Goal: Feedback & Contribution: Leave review/rating

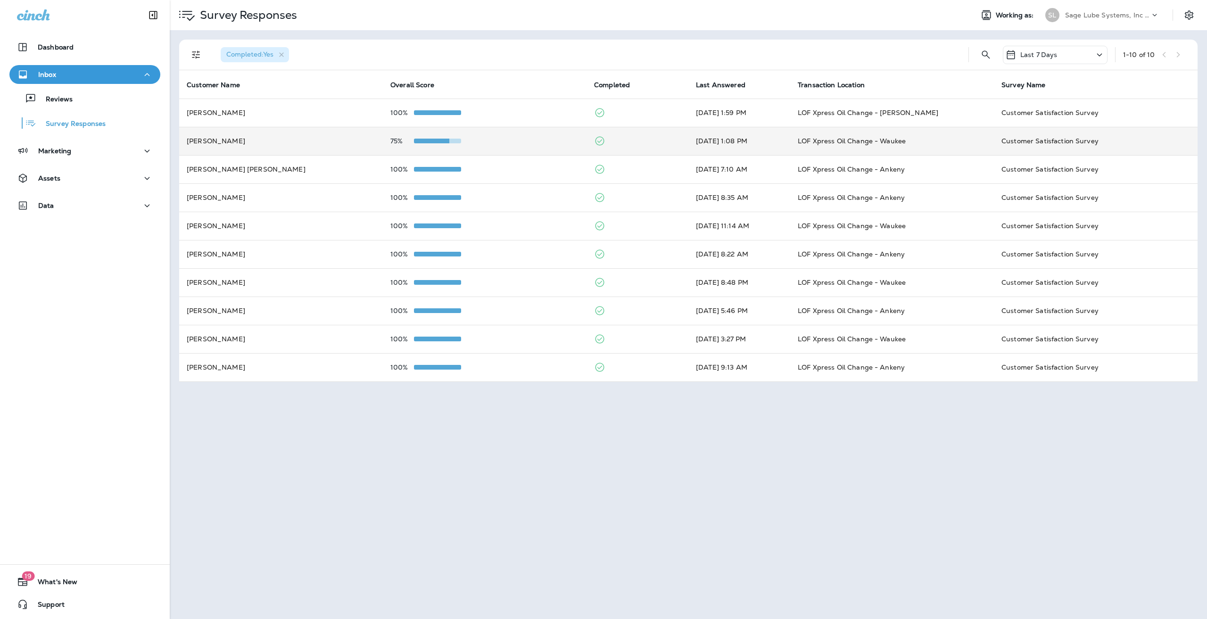
click at [322, 140] on td "[PERSON_NAME]" at bounding box center [281, 141] width 204 height 28
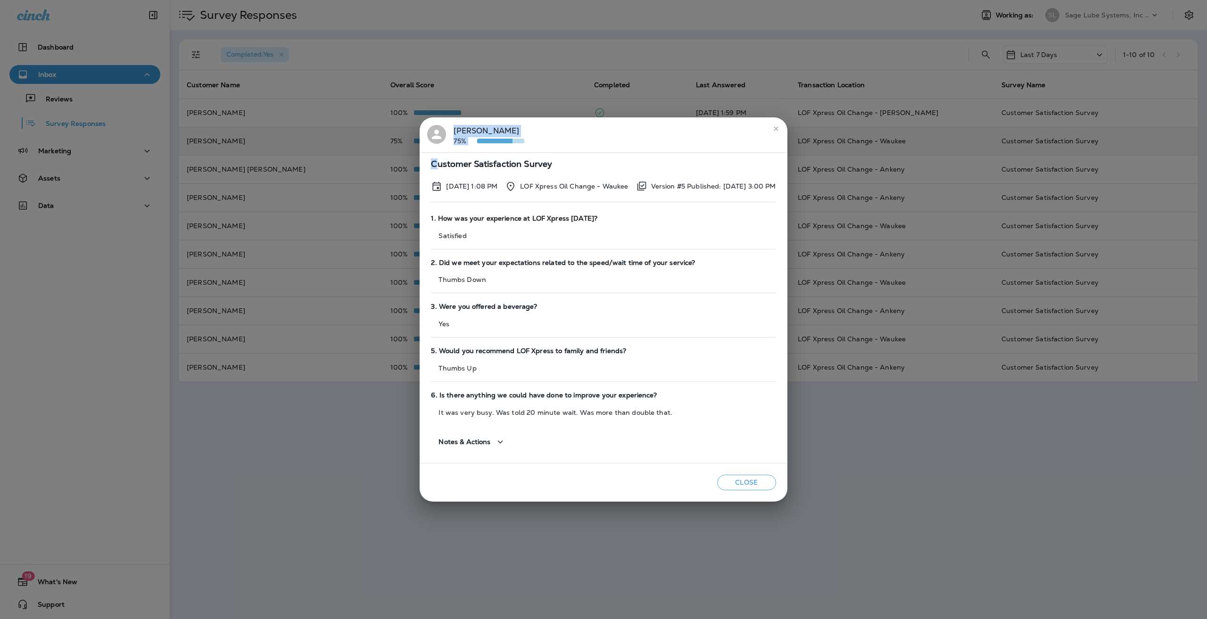
drag, startPoint x: 409, startPoint y: 121, endPoint x: 425, endPoint y: 154, distance: 37.1
click at [425, 156] on div "[PERSON_NAME] 75% Customer Satisfaction Survey [DATE] 1:08 PM LOF Xpress Oil Ch…" at bounding box center [603, 309] width 1207 height 619
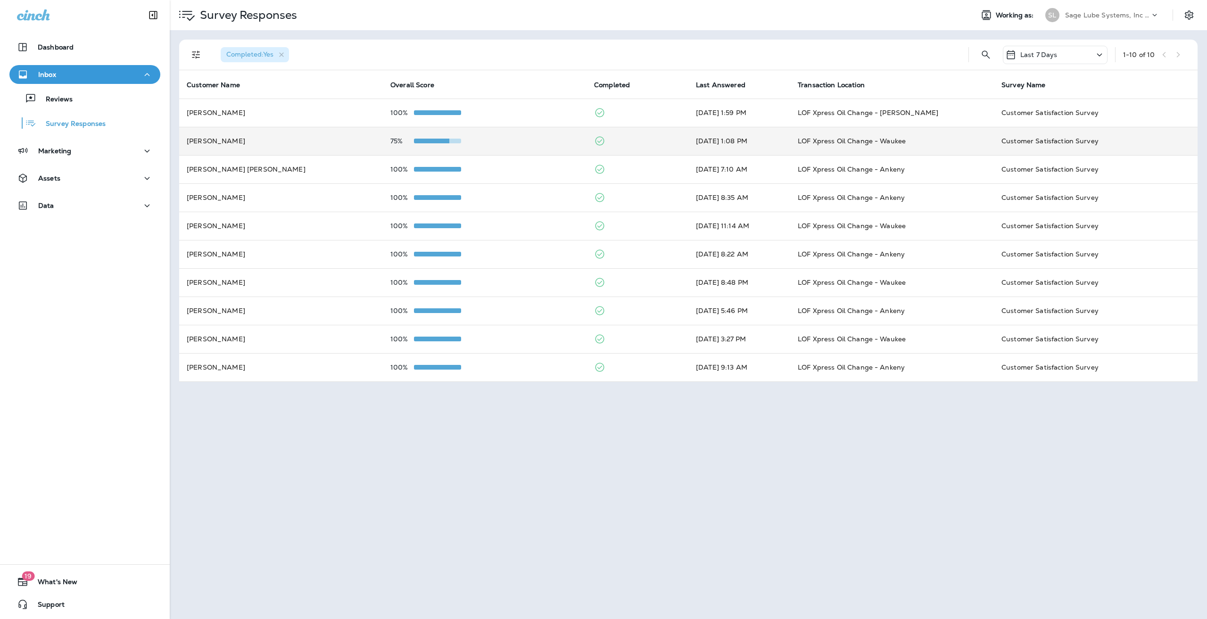
click at [400, 141] on p "75%" at bounding box center [402, 141] width 24 height 8
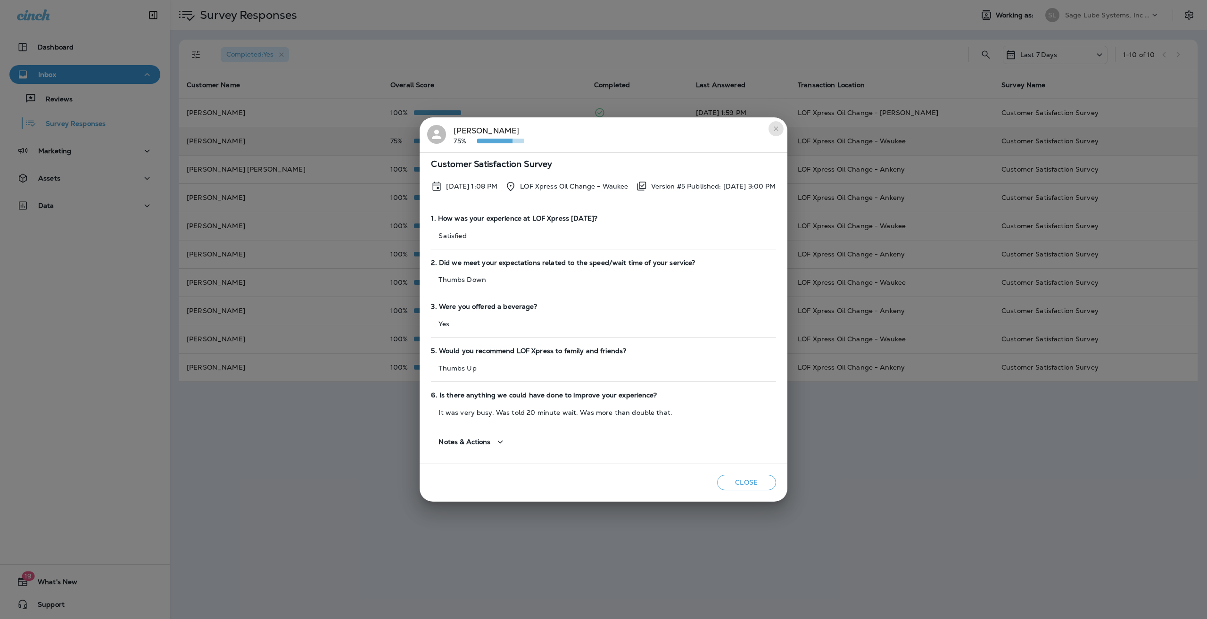
click at [780, 126] on icon "close" at bounding box center [776, 129] width 8 height 8
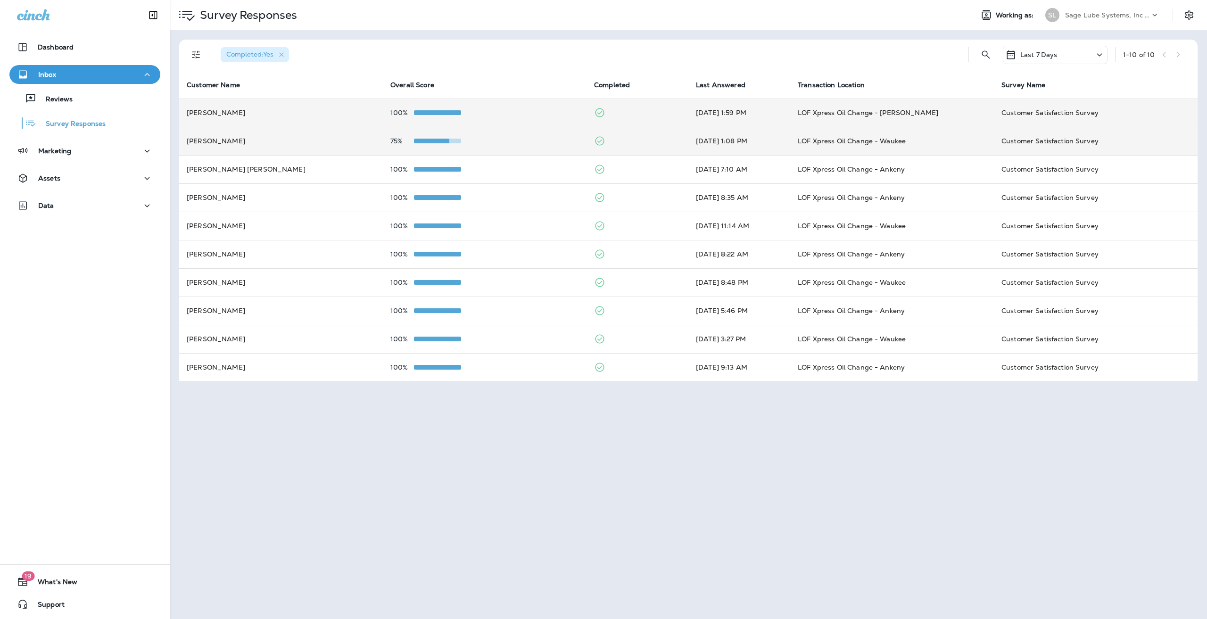
click at [270, 116] on td "[PERSON_NAME]" at bounding box center [281, 113] width 204 height 28
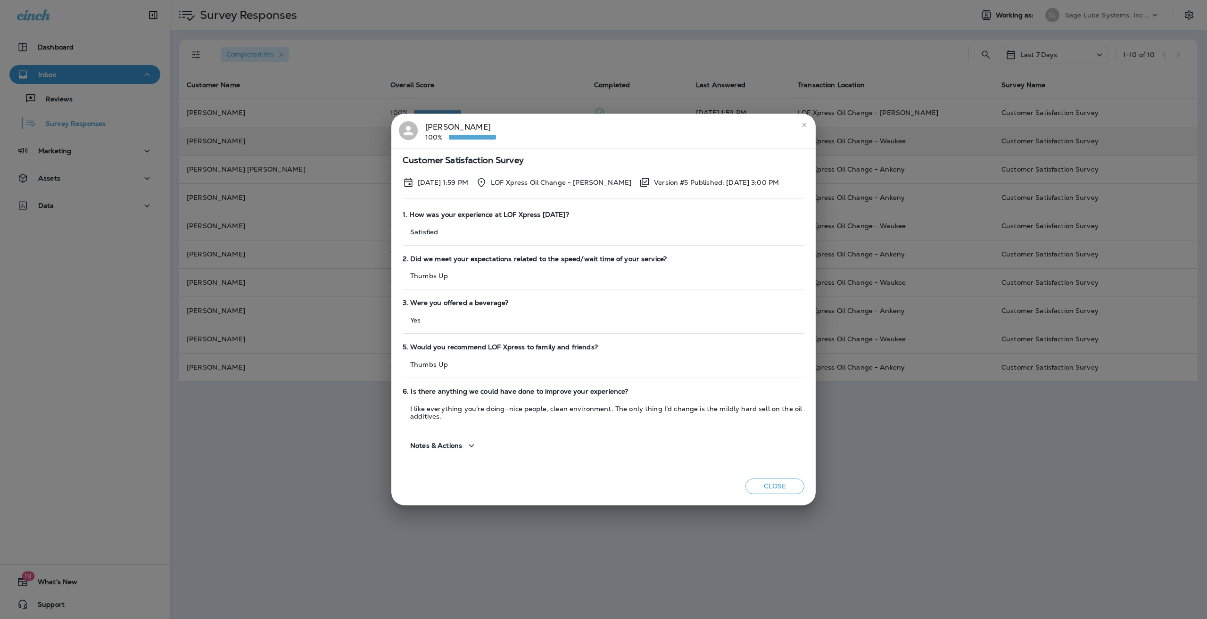
click at [806, 127] on icon "close" at bounding box center [805, 125] width 8 height 8
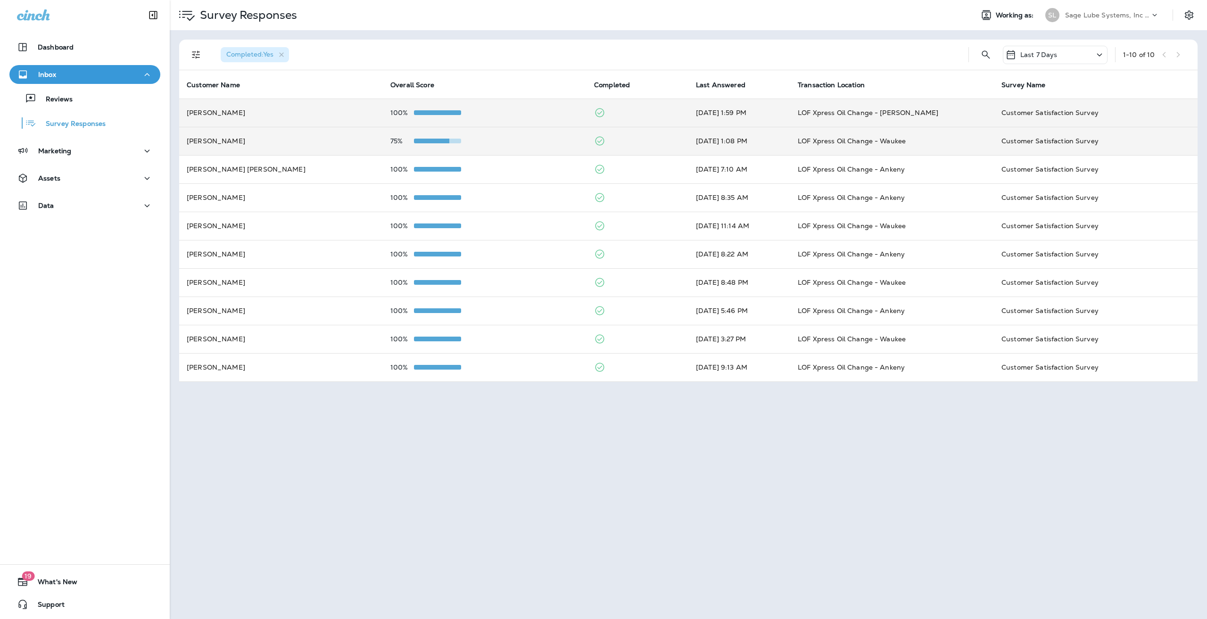
click at [269, 111] on td "[PERSON_NAME]" at bounding box center [281, 113] width 204 height 28
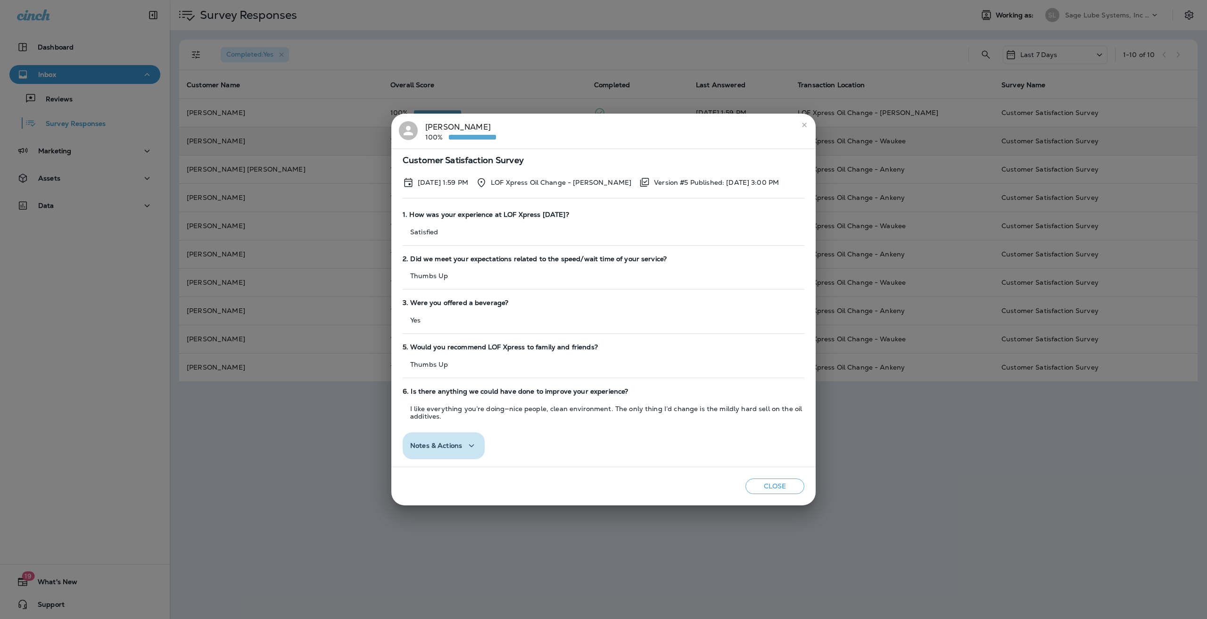
click at [471, 445] on icon "button" at bounding box center [471, 446] width 11 height 12
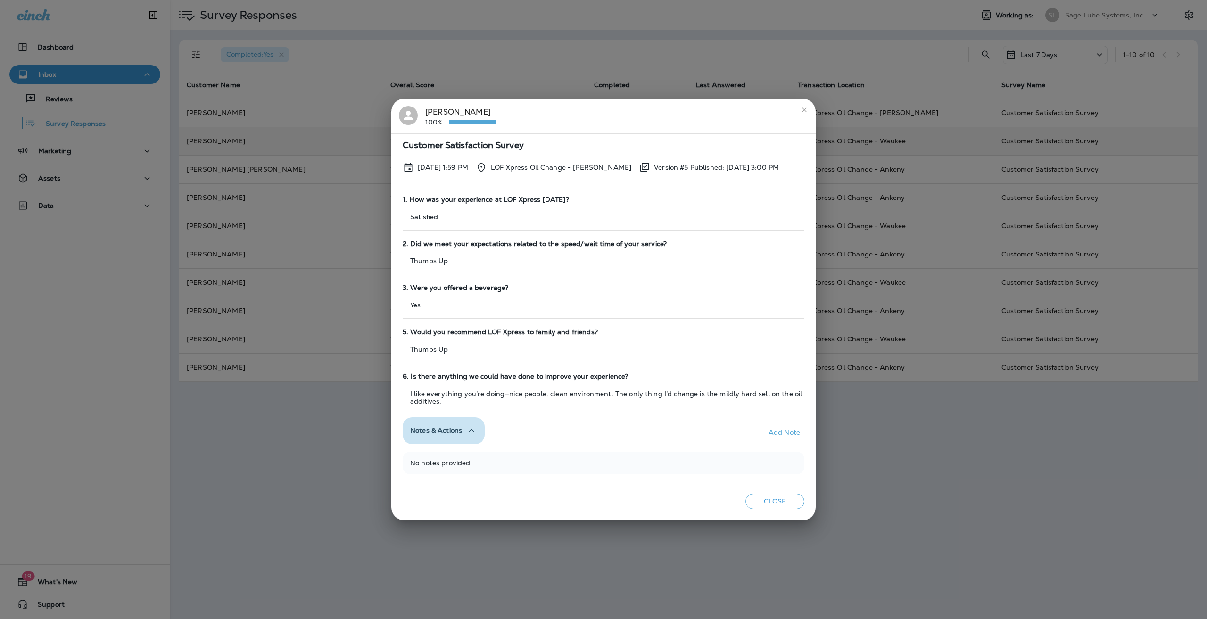
click at [472, 440] on button "Notes & Actions" at bounding box center [444, 430] width 82 height 27
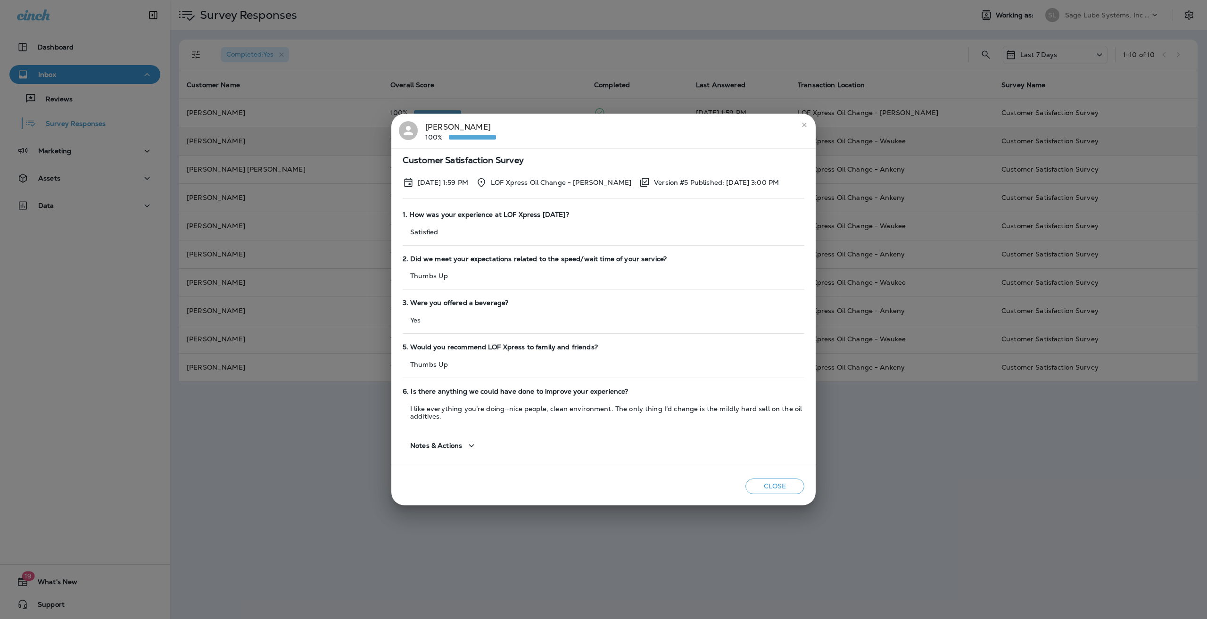
click at [811, 119] on h2 "[PERSON_NAME] 100%" at bounding box center [603, 131] width 424 height 35
click at [803, 126] on icon "close" at bounding box center [805, 125] width 8 height 8
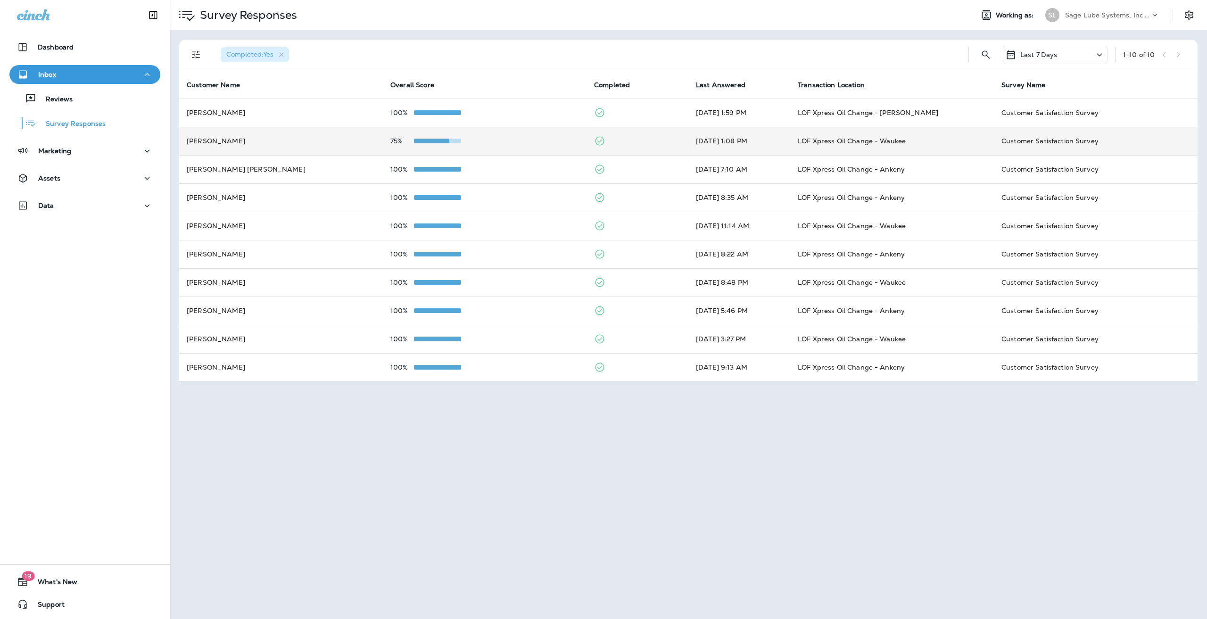
click at [188, 11] on icon at bounding box center [187, 16] width 16 height 10
click at [88, 94] on div "Reviews" at bounding box center [84, 98] width 143 height 14
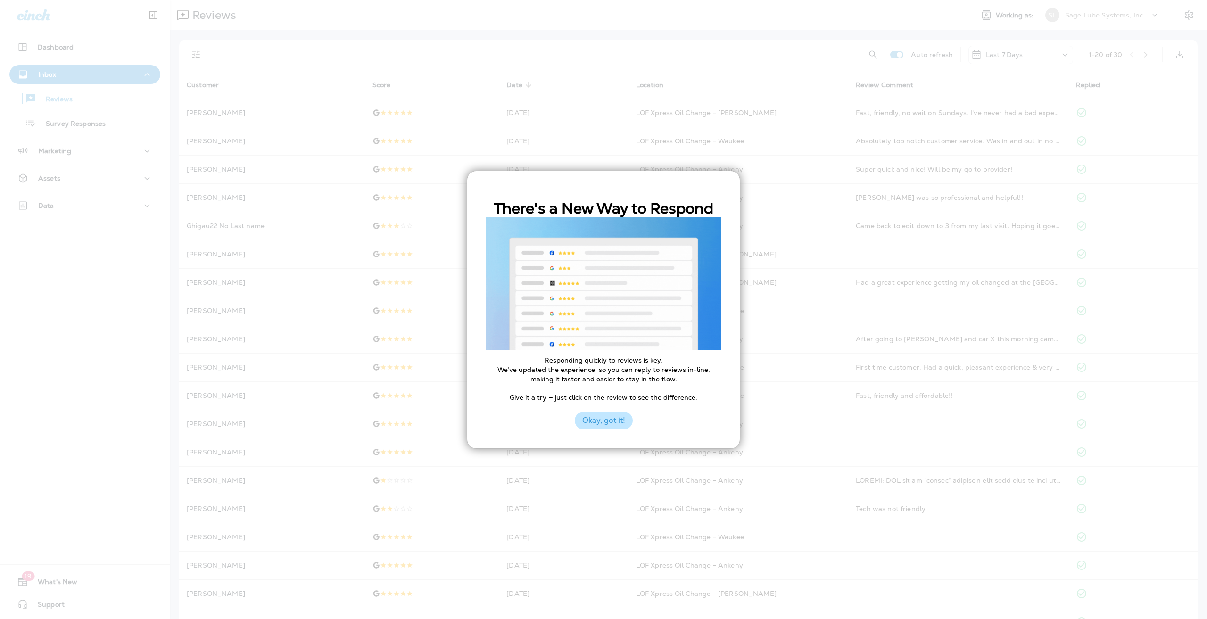
click at [596, 417] on button "Okay, got it!" at bounding box center [604, 421] width 58 height 18
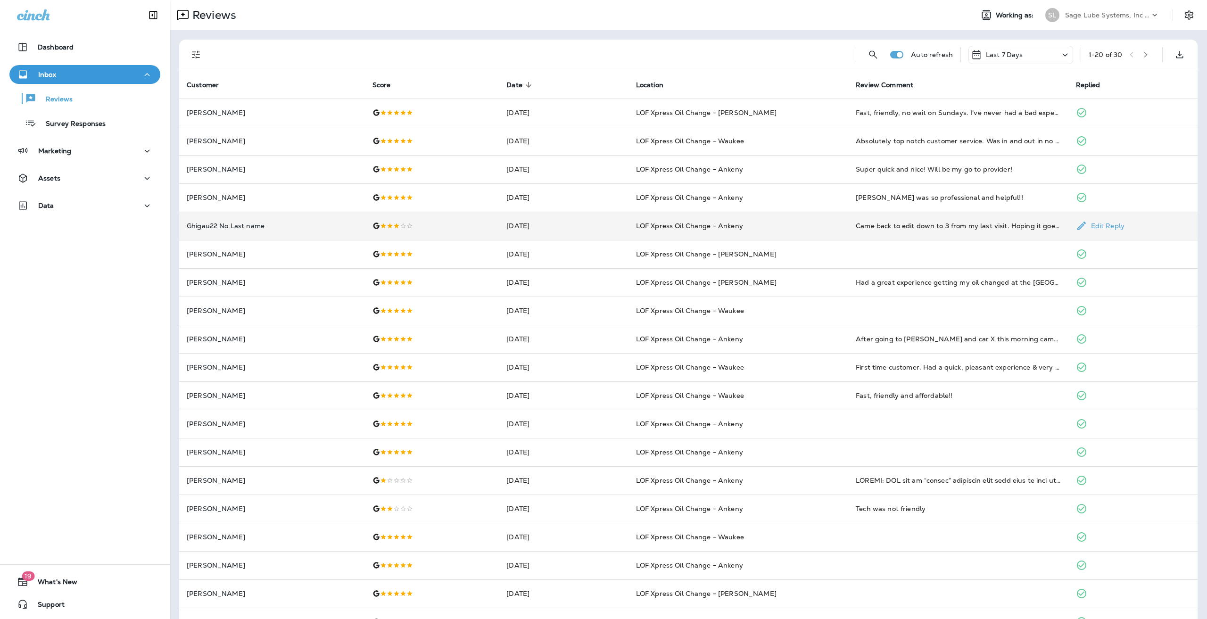
click at [393, 224] on div at bounding box center [432, 226] width 119 height 8
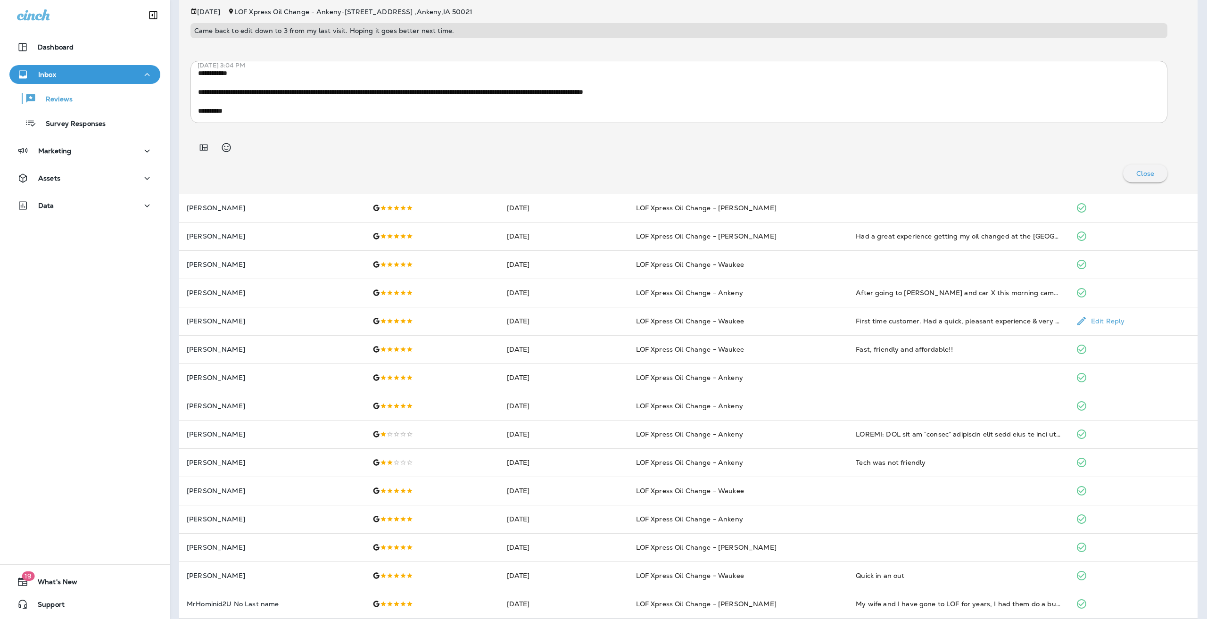
scroll to position [280, 0]
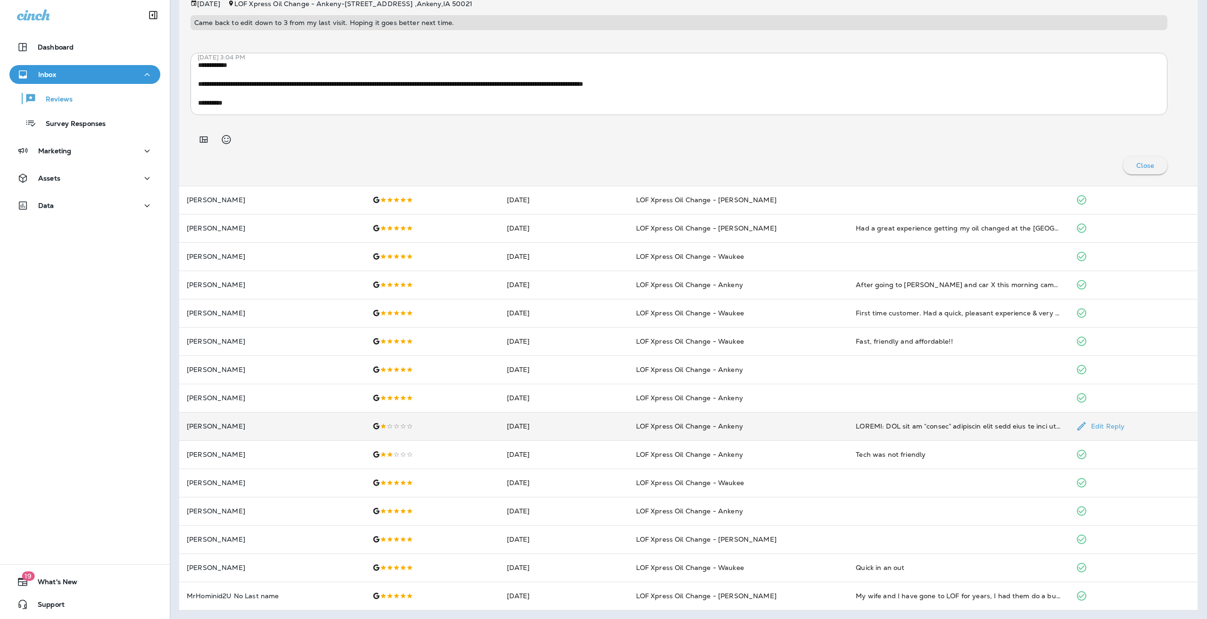
click at [261, 421] on td "[PERSON_NAME]" at bounding box center [272, 426] width 186 height 28
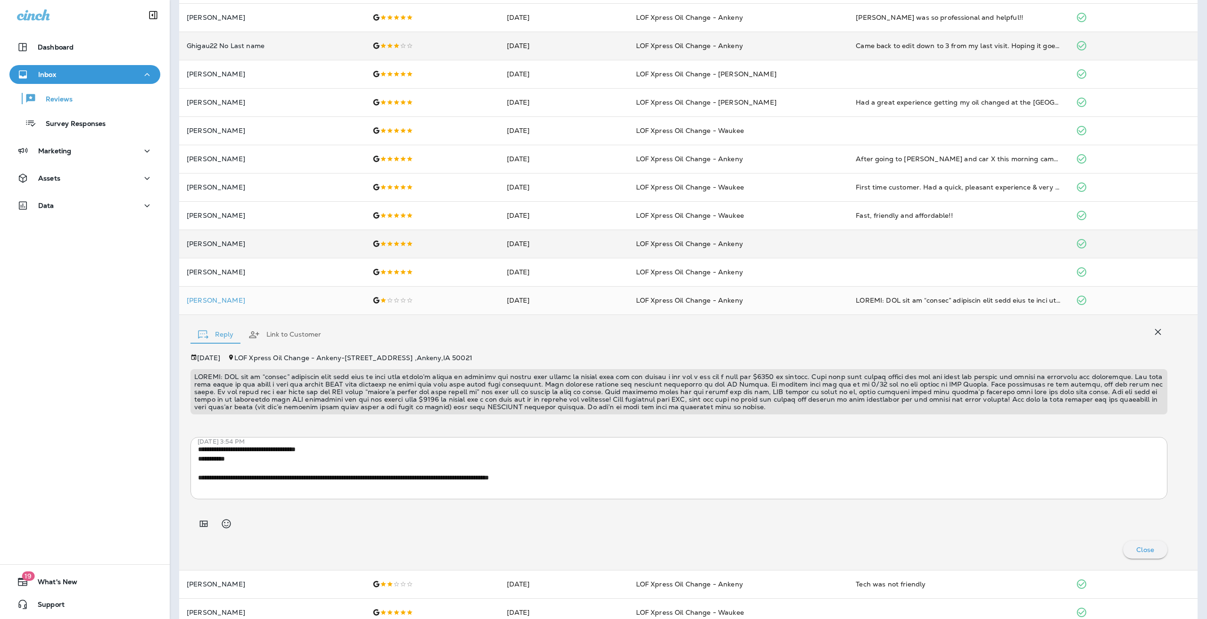
scroll to position [91, 0]
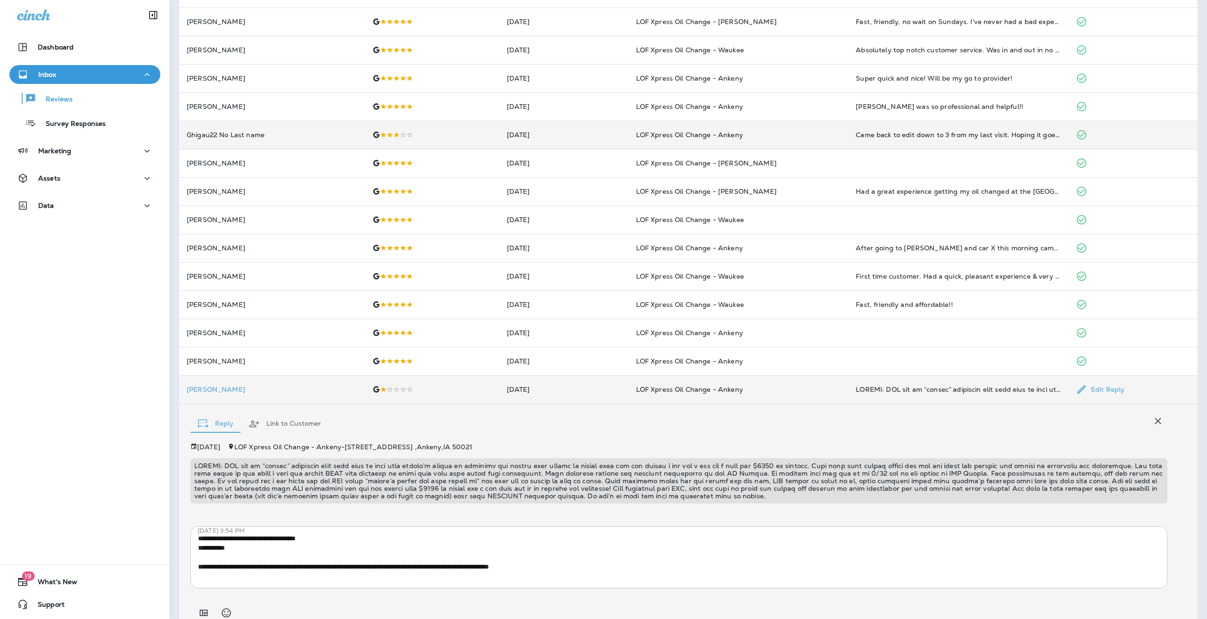
click at [425, 392] on div at bounding box center [432, 390] width 119 height 8
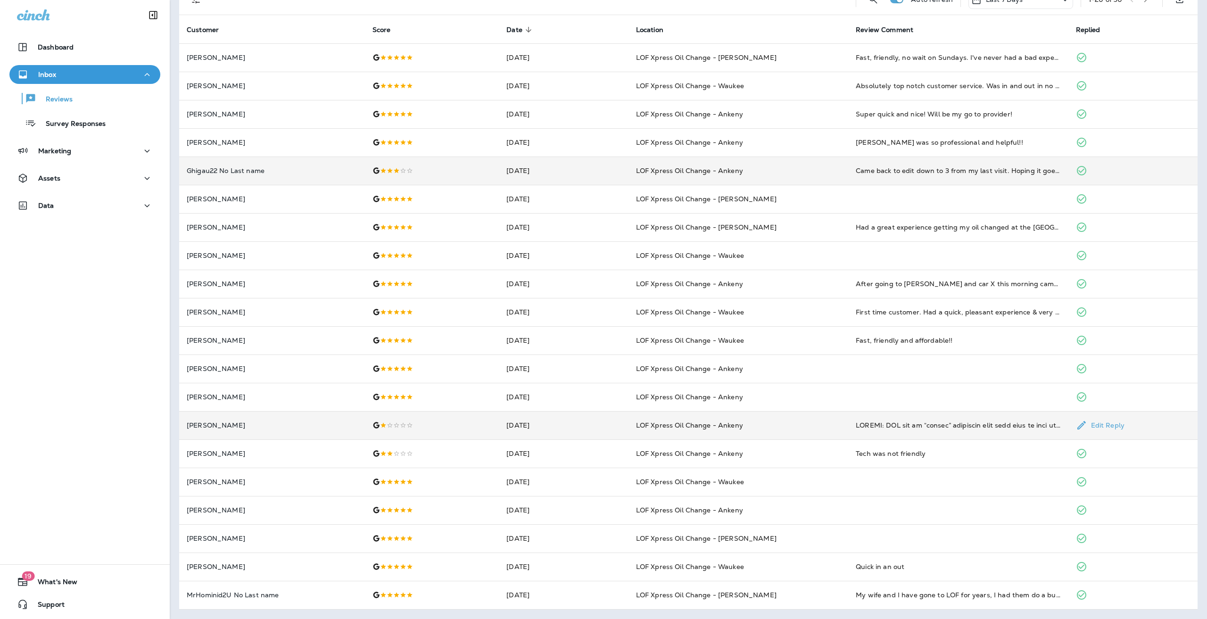
scroll to position [55, 0]
click at [389, 425] on div at bounding box center [432, 426] width 119 height 8
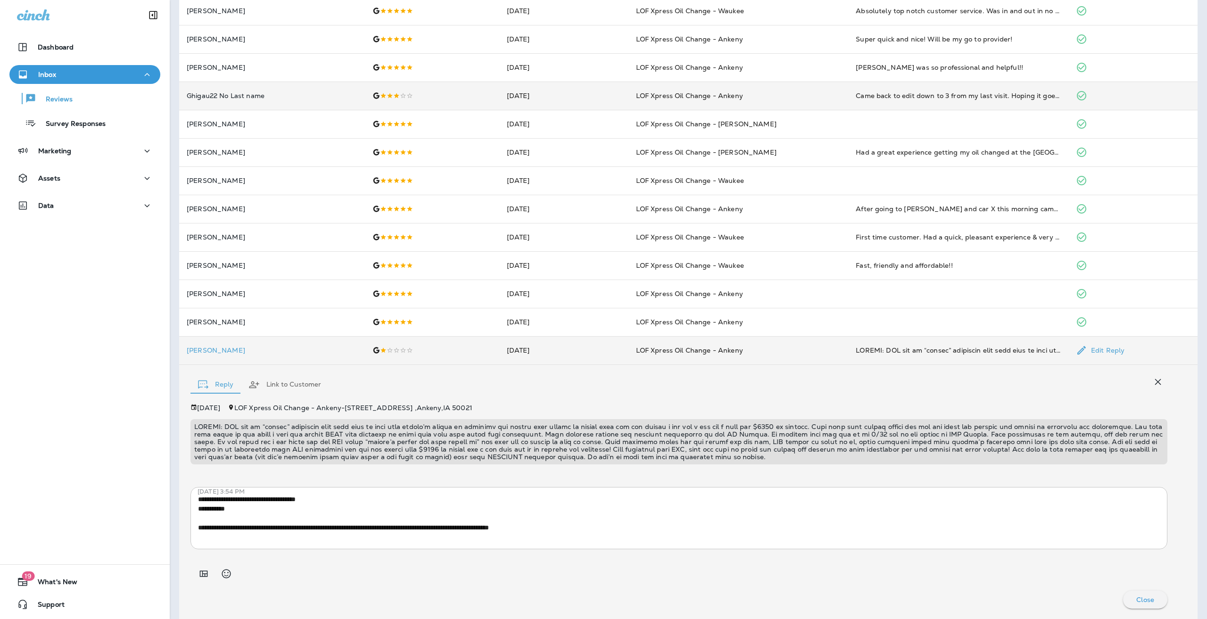
scroll to position [177, 0]
click at [306, 358] on div "Click to view Customer Drawer" at bounding box center [273, 363] width 110 height 19
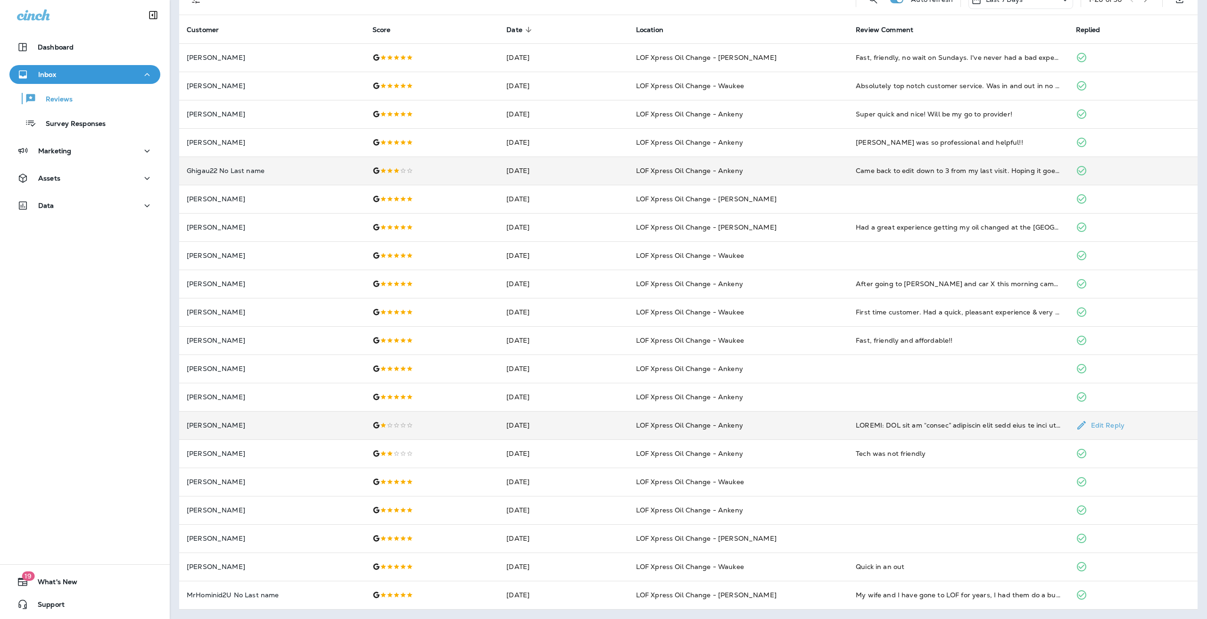
scroll to position [55, 0]
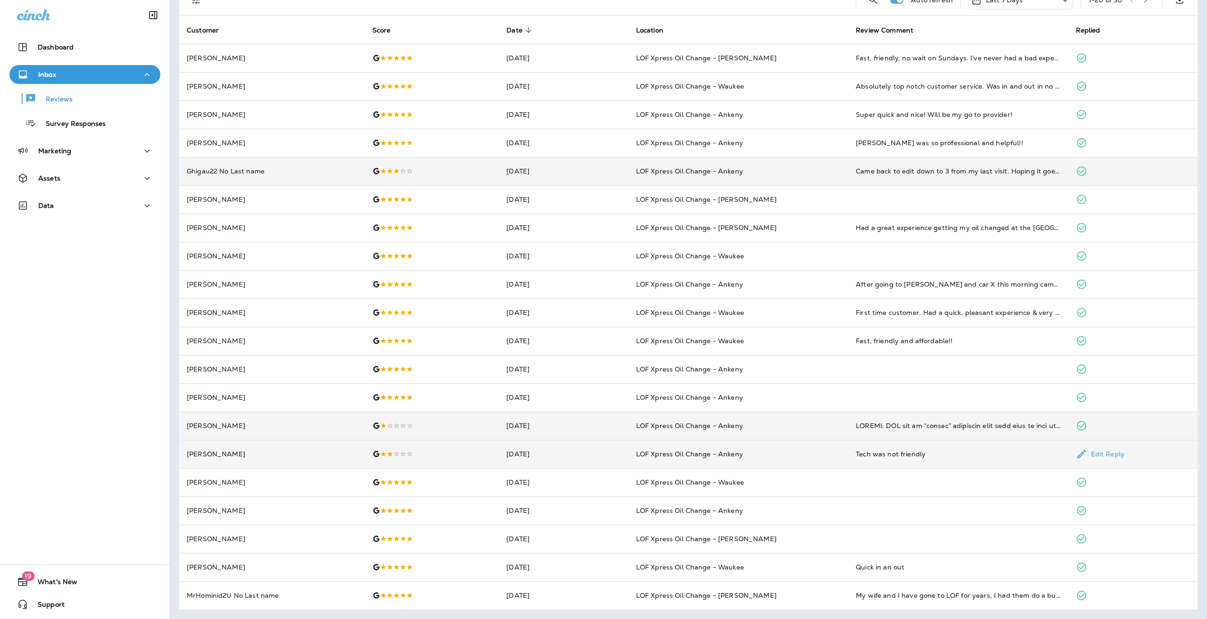
click at [369, 450] on td at bounding box center [432, 454] width 134 height 28
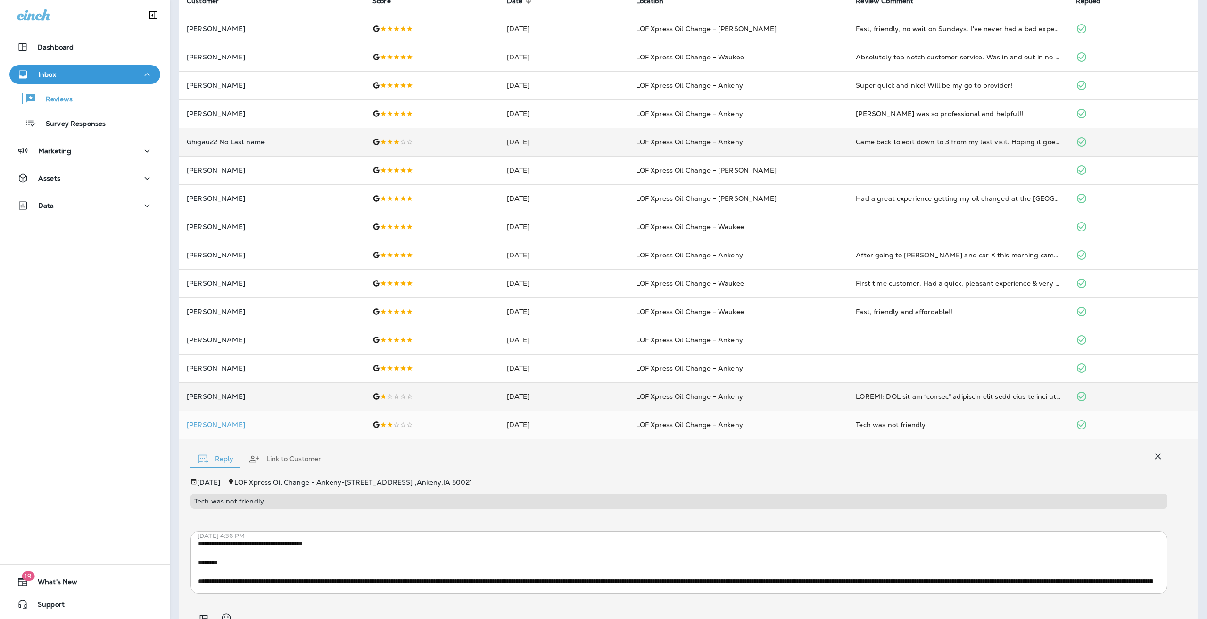
scroll to position [128, 0]
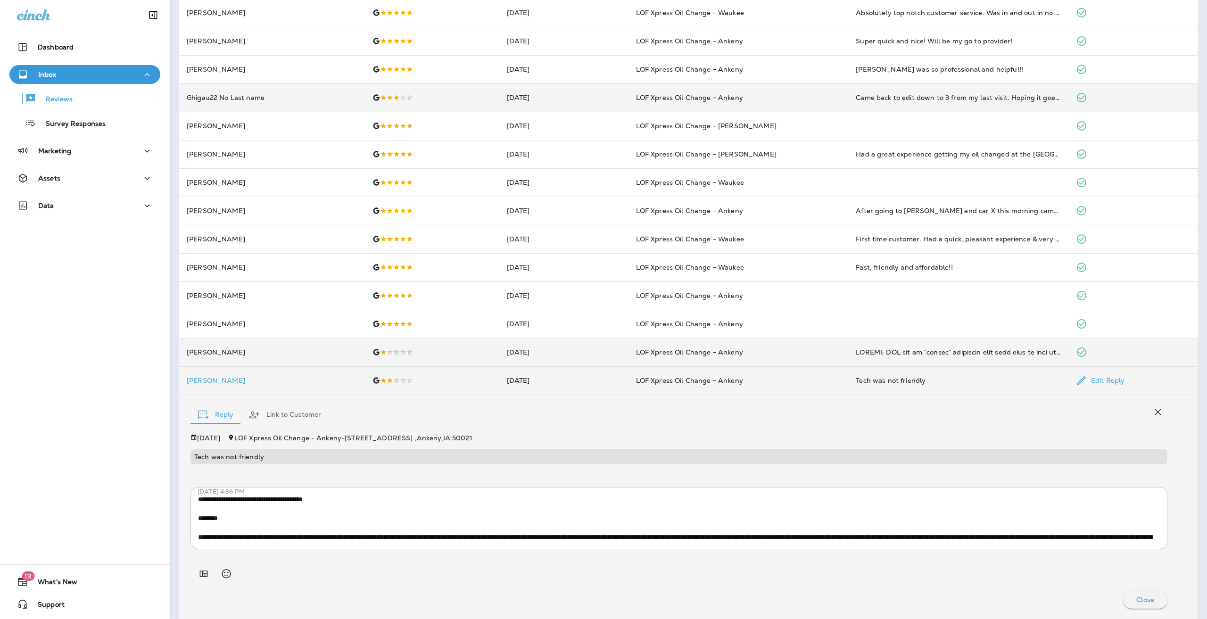
click at [399, 381] on div at bounding box center [432, 381] width 119 height 8
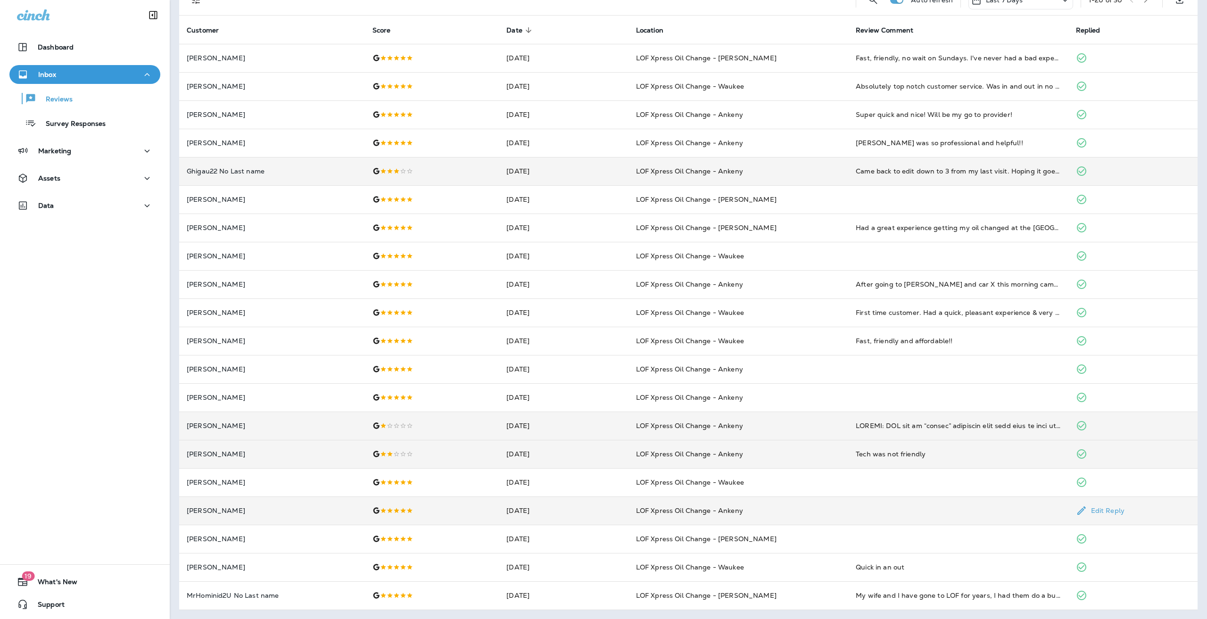
scroll to position [0, 0]
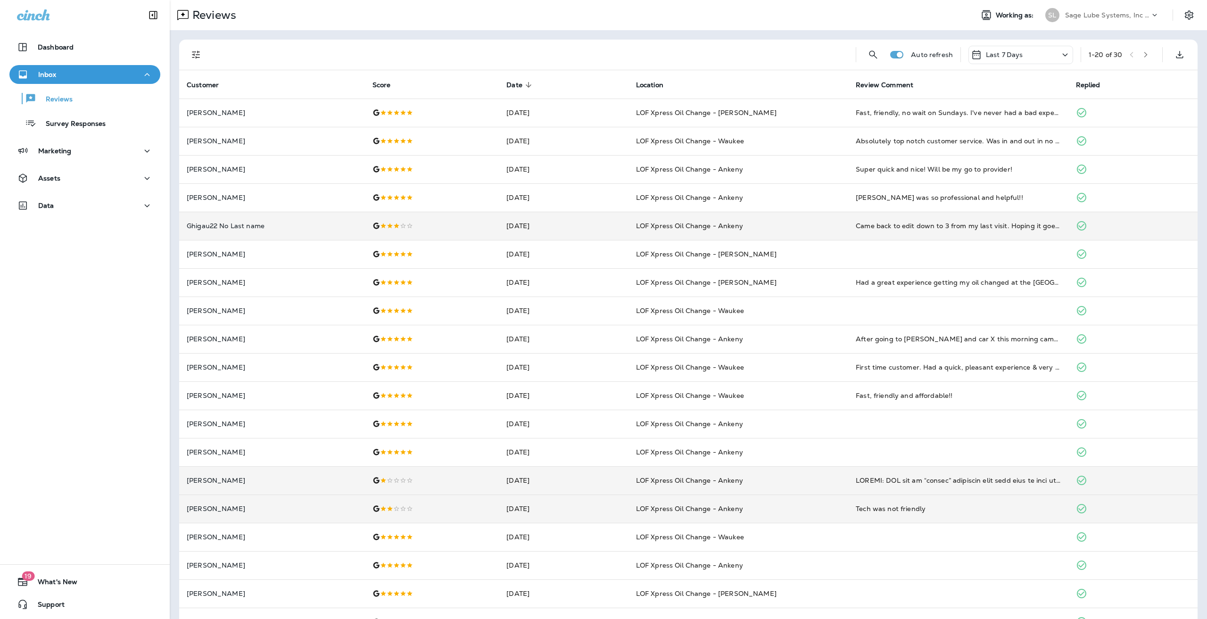
click at [1143, 56] on icon "button" at bounding box center [1146, 54] width 7 height 7
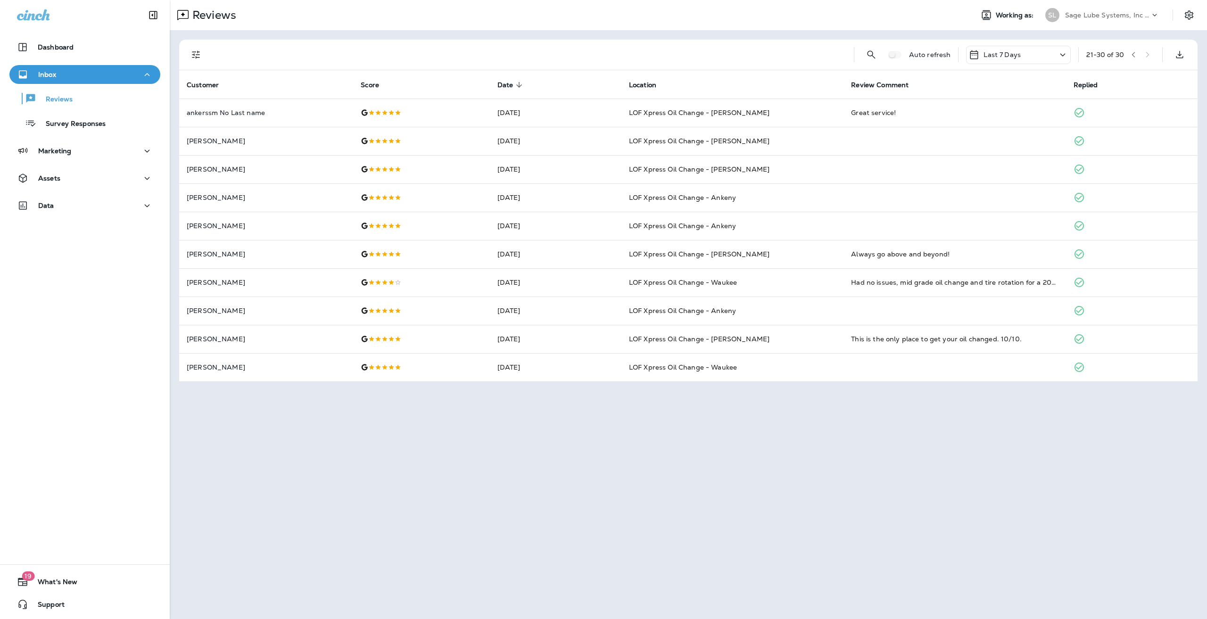
click at [1133, 54] on icon "button" at bounding box center [1133, 55] width 3 height 6
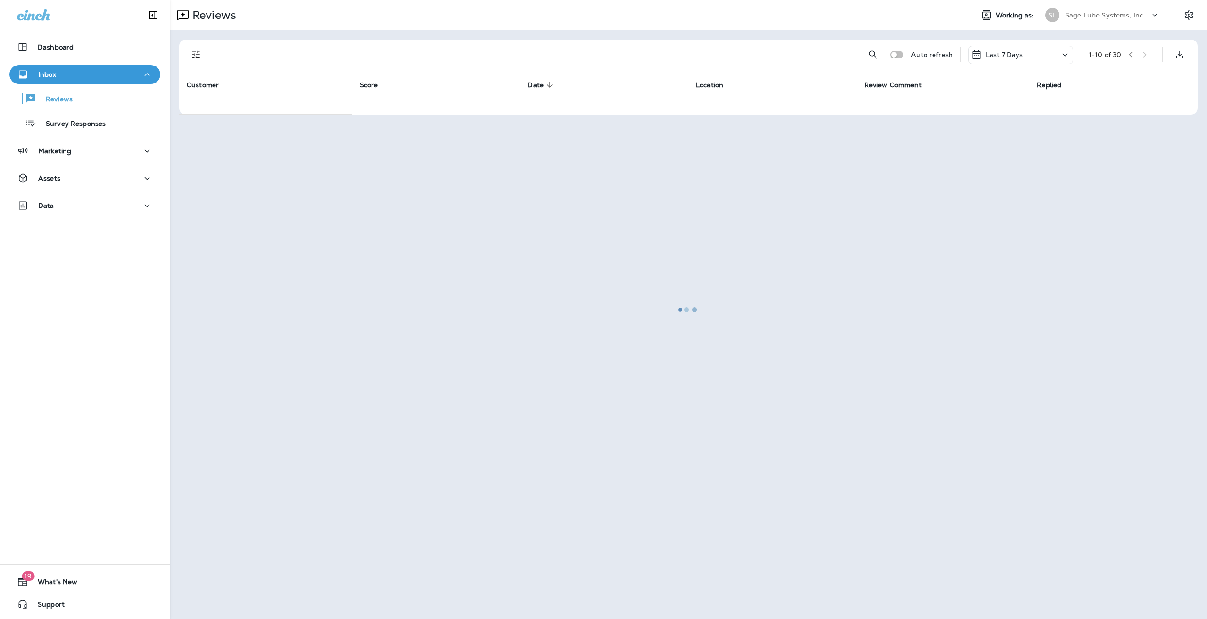
click at [1133, 54] on div at bounding box center [689, 309] width 1036 height 617
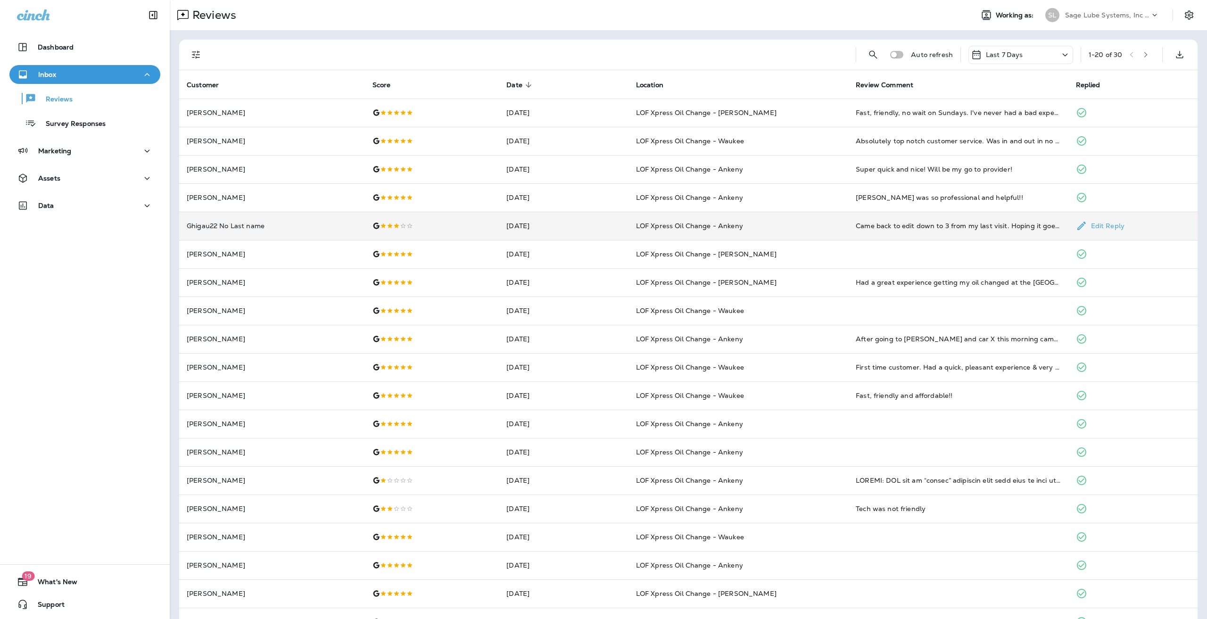
click at [422, 227] on div at bounding box center [432, 226] width 119 height 8
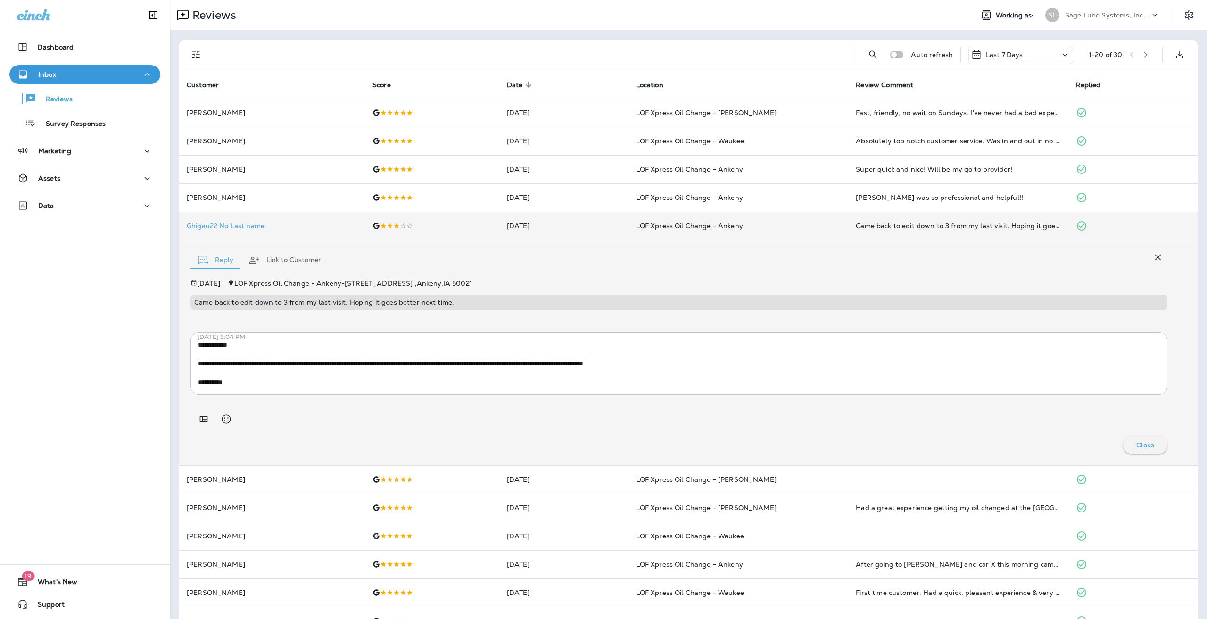
click at [370, 306] on p "Came back to edit down to 3 from my last visit. Hoping it goes better next time." at bounding box center [679, 302] width 970 height 8
click at [419, 224] on div at bounding box center [432, 226] width 119 height 8
